Goal: Information Seeking & Learning: Find specific page/section

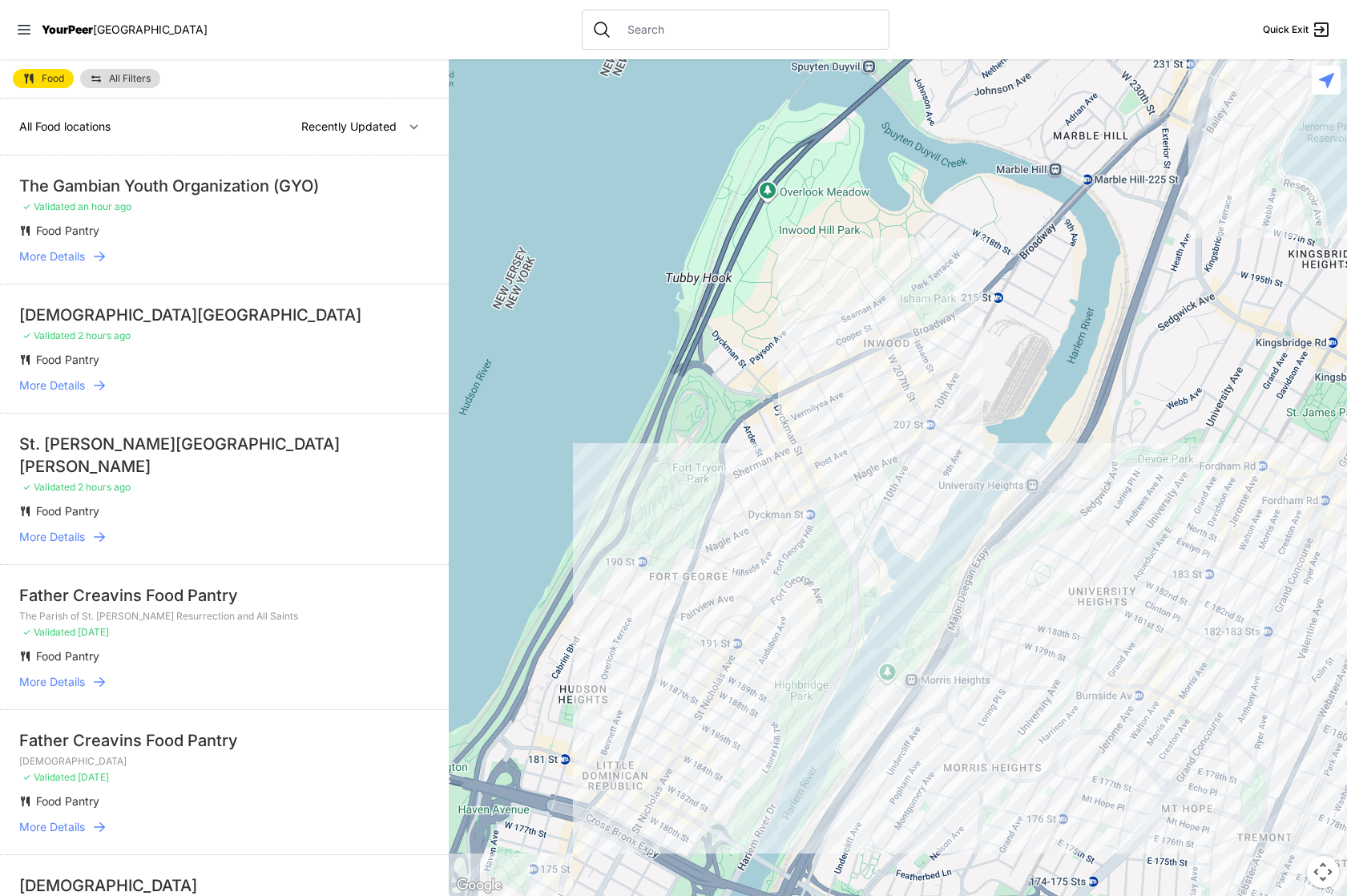
select select "nearby"
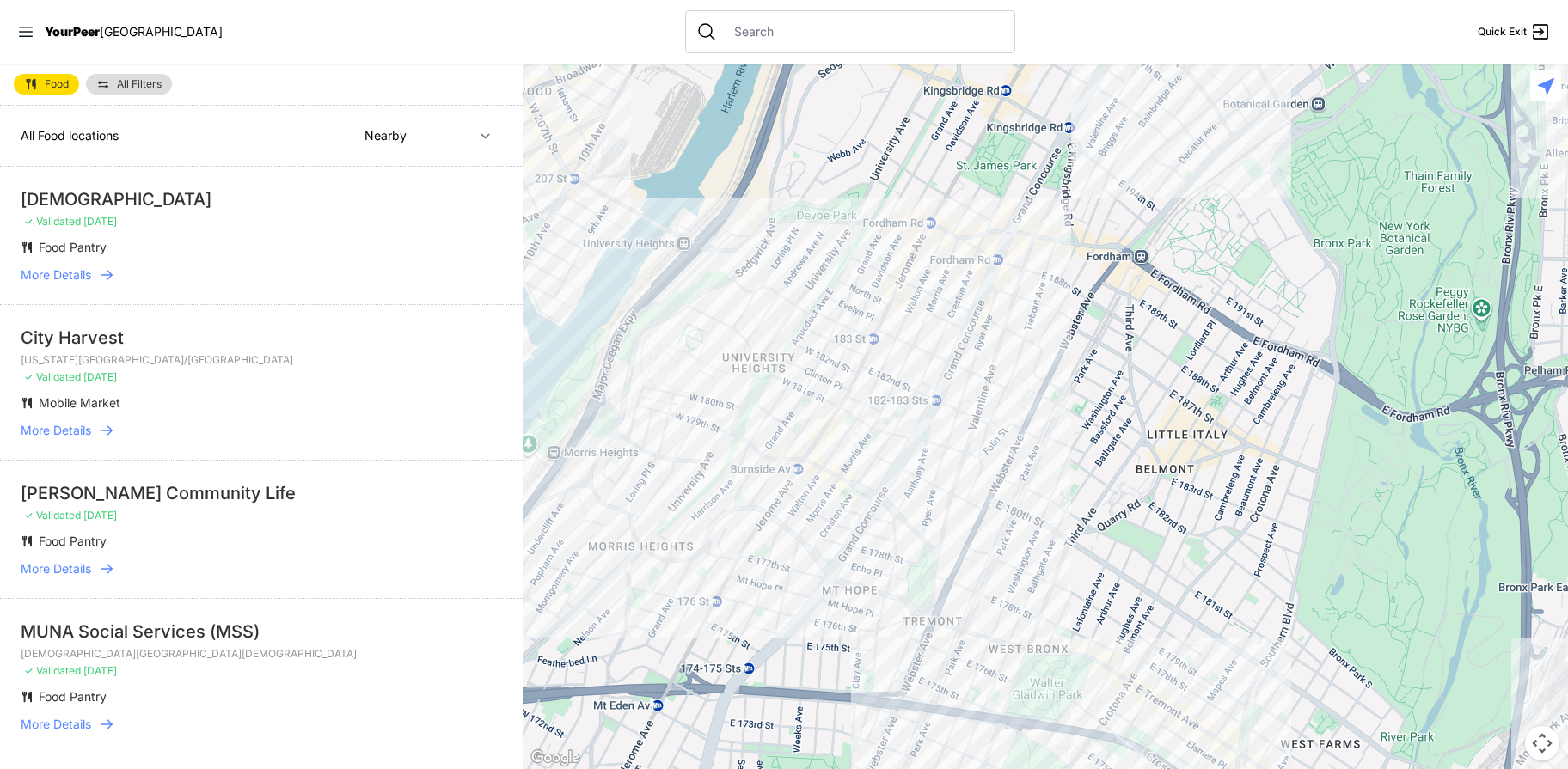
drag, startPoint x: 1192, startPoint y: 342, endPoint x: 685, endPoint y: 166, distance: 536.7
click at [684, 162] on div at bounding box center [1045, 415] width 1045 height 705
click at [838, 216] on div at bounding box center [1045, 415] width 1045 height 705
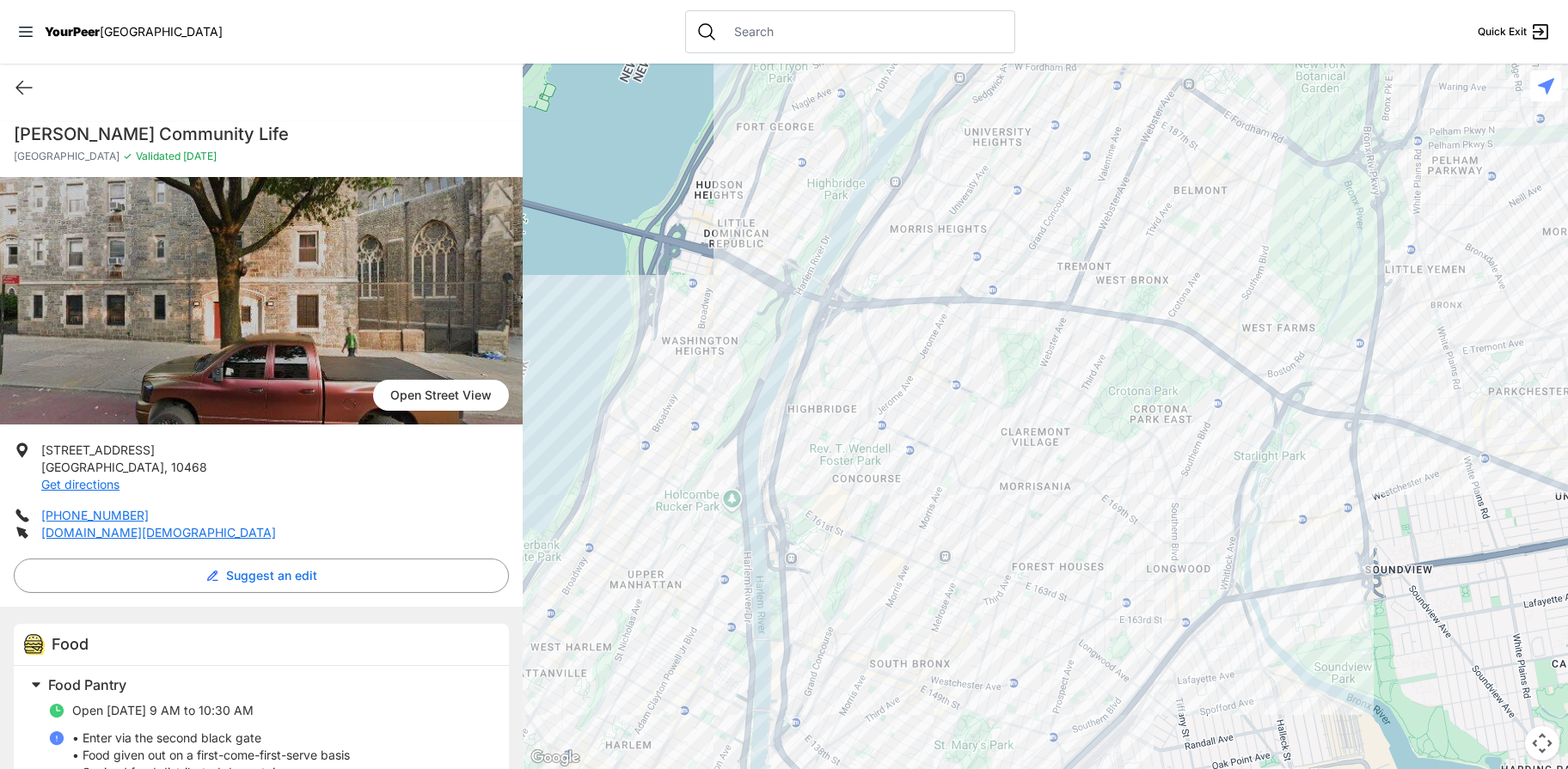
drag, startPoint x: 1058, startPoint y: 578, endPoint x: 1043, endPoint y: 251, distance: 327.3
click at [1045, 239] on div at bounding box center [1045, 415] width 1045 height 705
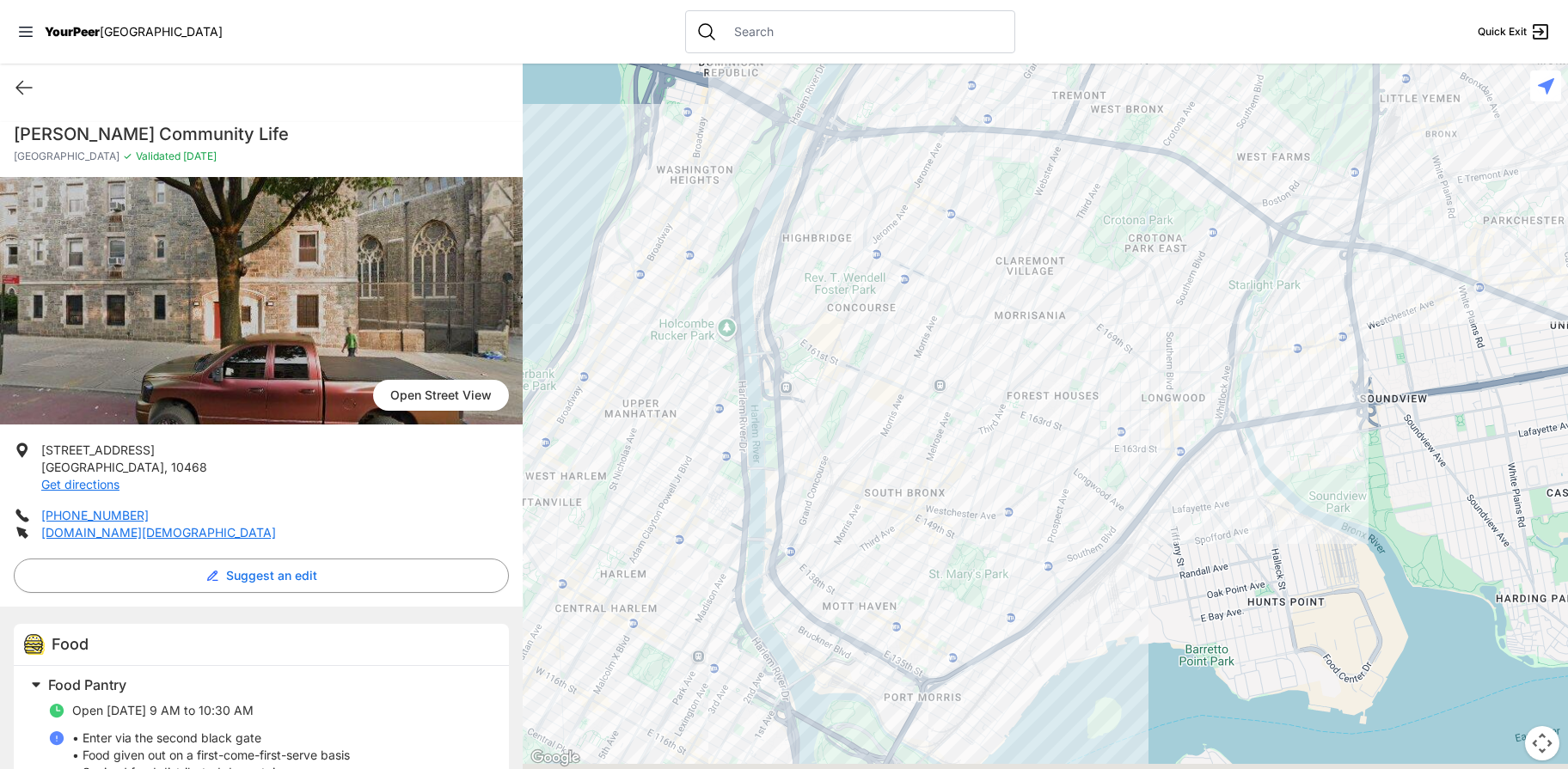
drag, startPoint x: 1000, startPoint y: 483, endPoint x: 958, endPoint y: 244, distance: 242.7
click at [958, 244] on div at bounding box center [1045, 415] width 1045 height 705
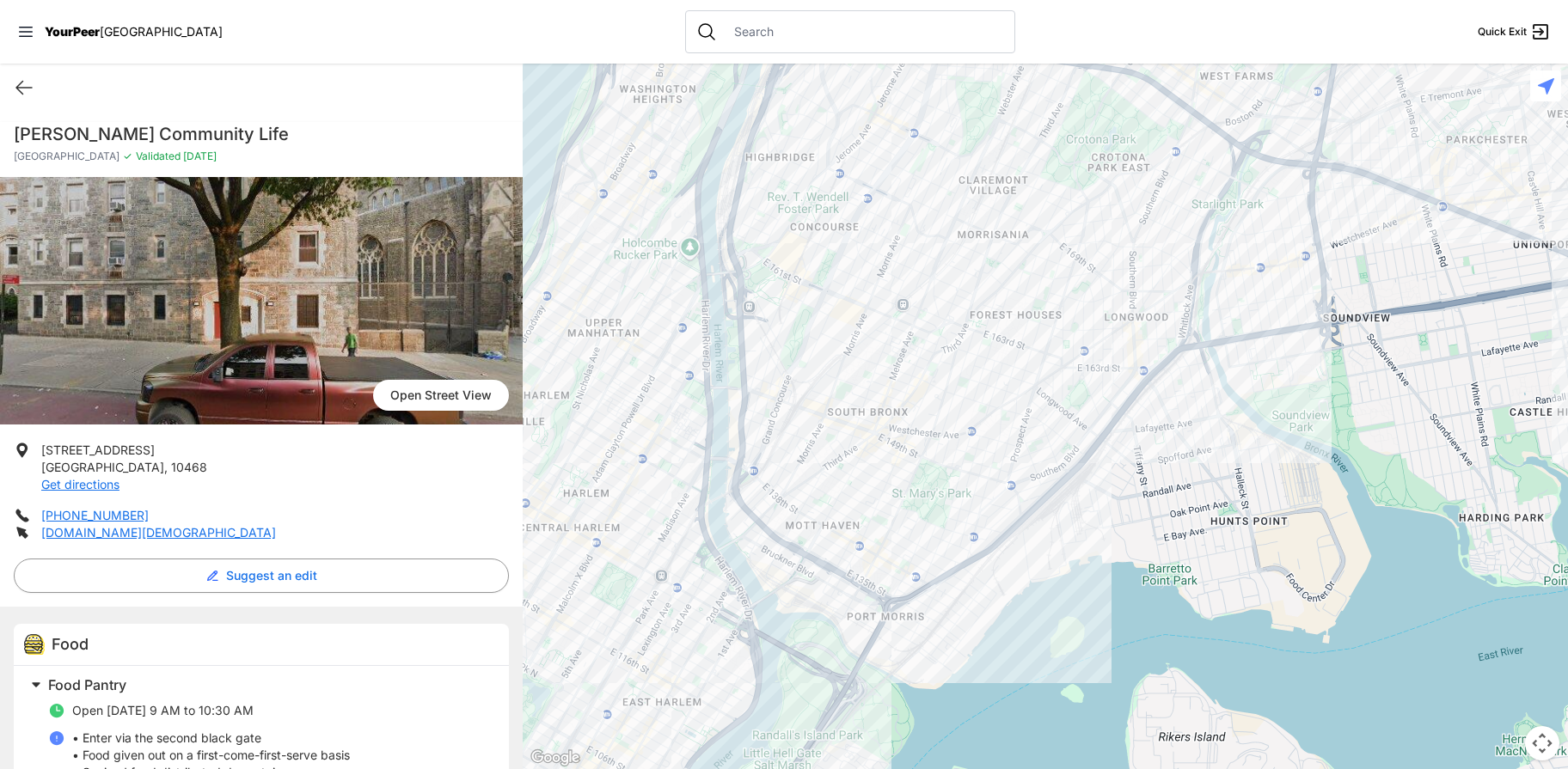
click at [1090, 418] on div at bounding box center [1045, 415] width 1045 height 705
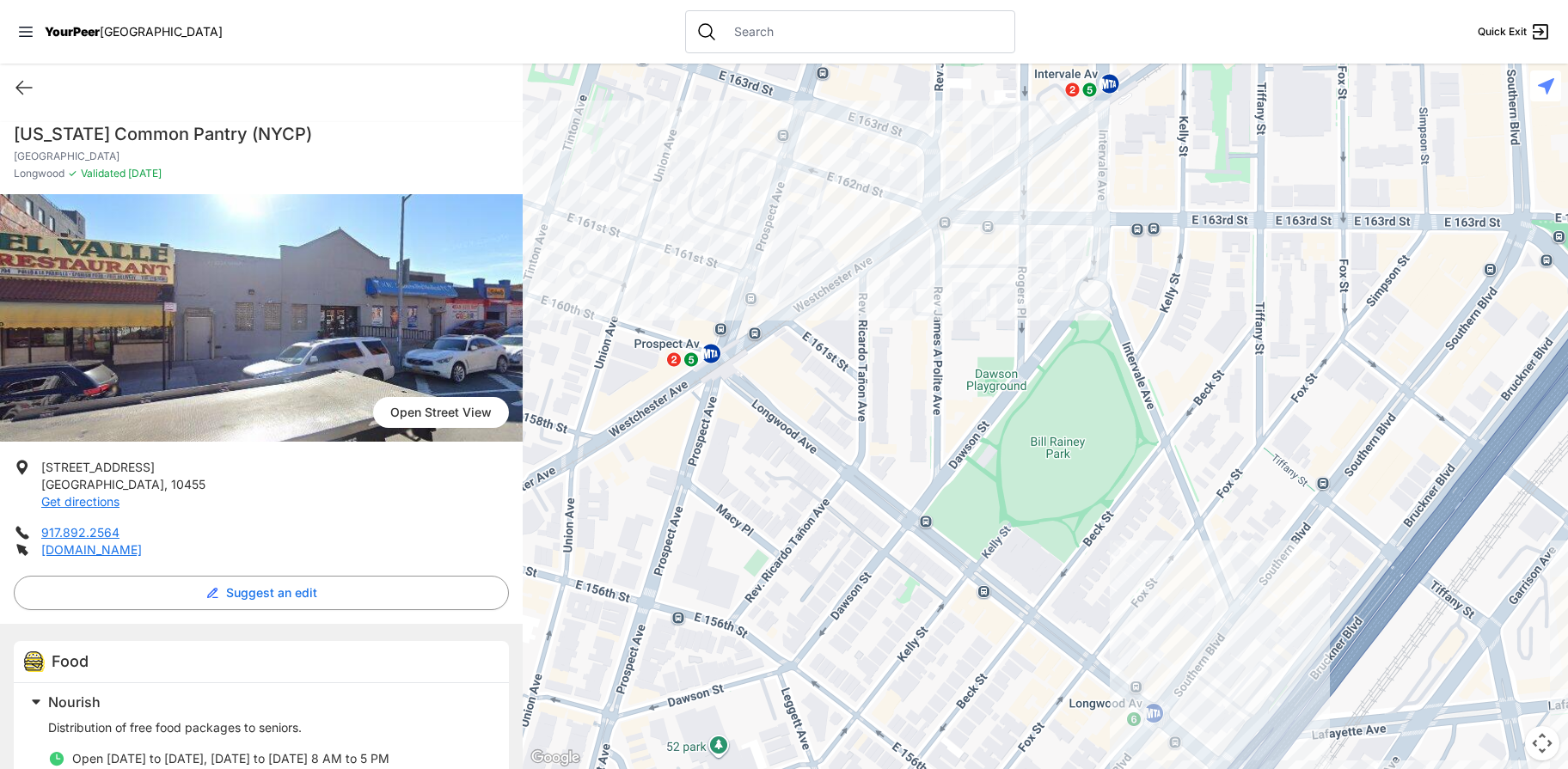
drag, startPoint x: 885, startPoint y: 219, endPoint x: 816, endPoint y: 424, distance: 216.3
click at [799, 451] on div at bounding box center [1045, 415] width 1045 height 705
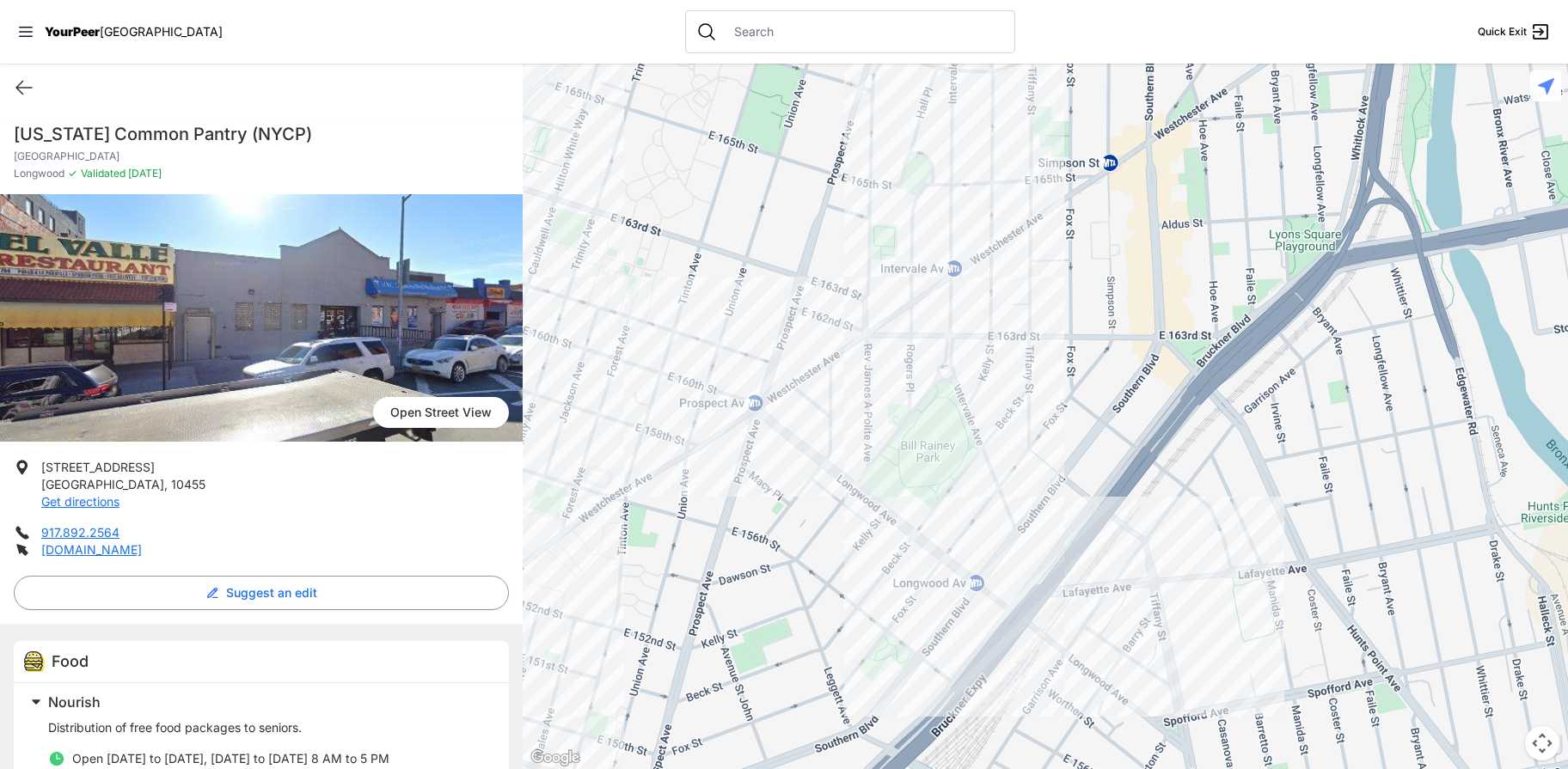
click at [842, 346] on div at bounding box center [1045, 415] width 1045 height 705
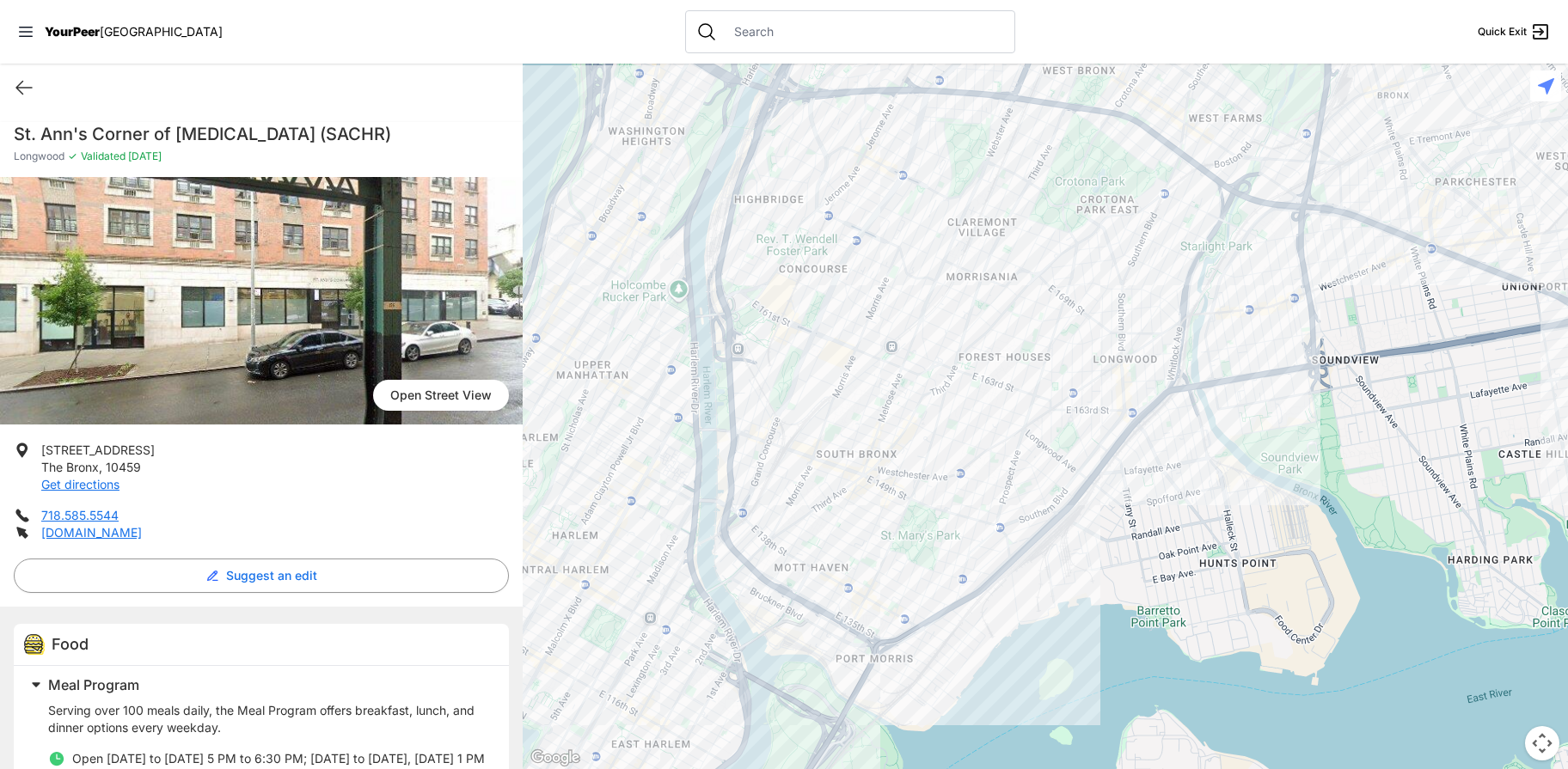
click at [1058, 395] on div at bounding box center [1045, 415] width 1045 height 705
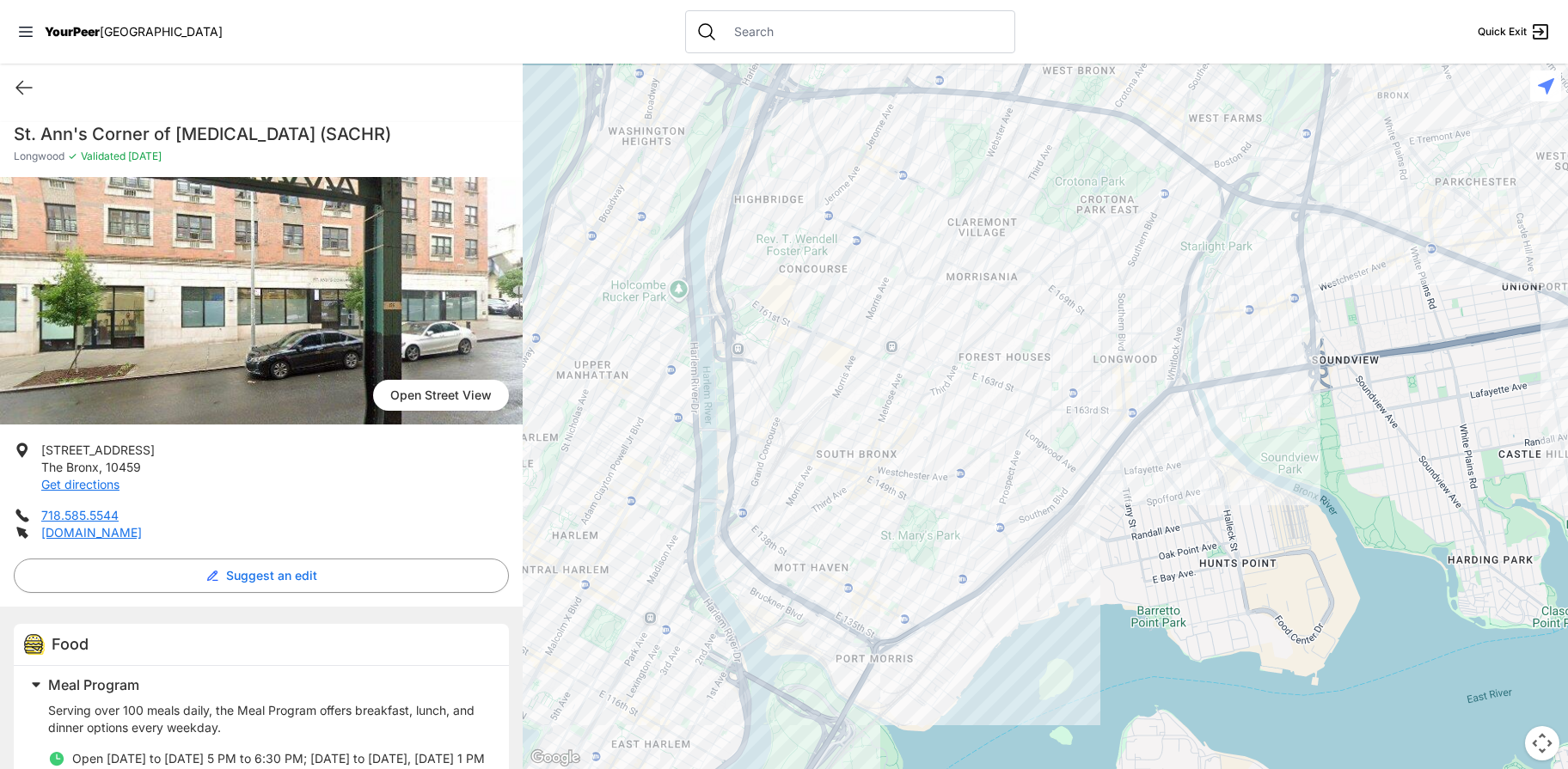
click at [1058, 395] on div at bounding box center [1045, 415] width 1045 height 705
click at [1443, 33] on span "Quick Exit" at bounding box center [1502, 32] width 49 height 14
